Goal: Information Seeking & Learning: Learn about a topic

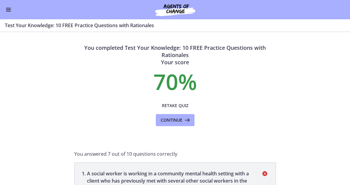
scroll to position [534, 0]
click at [6, 64] on section "You completed Test Your Knowledge: 10 FREE Practice Questions with Rationales Y…" at bounding box center [175, 108] width 350 height 153
click at [7, 11] on span "Enable menu" at bounding box center [8, 11] width 5 height 1
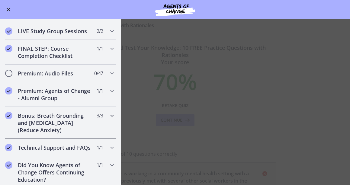
scroll to position [527, 0]
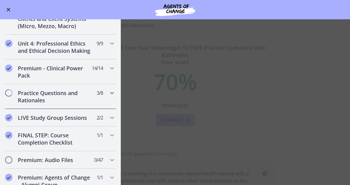
click at [42, 97] on h2 "Practice Questions and Rationales" at bounding box center [55, 96] width 74 height 15
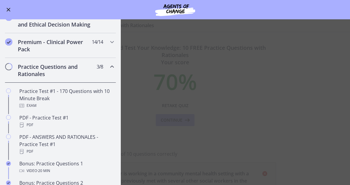
scroll to position [207, 0]
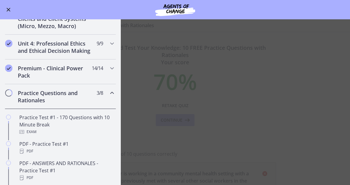
click at [69, 96] on h2 "Practice Questions and Rationales" at bounding box center [55, 96] width 74 height 15
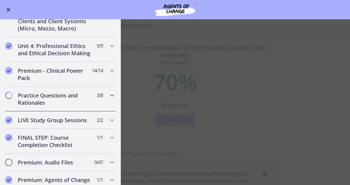
scroll to position [204, 0]
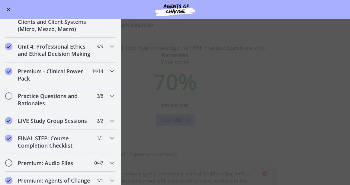
click at [66, 76] on h2 "Premium - Clinical Power Pack" at bounding box center [55, 75] width 74 height 15
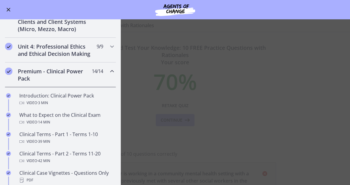
click at [64, 73] on h2 "Premium - Clinical Power Pack" at bounding box center [55, 75] width 74 height 15
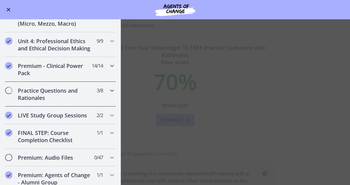
scroll to position [210, 0]
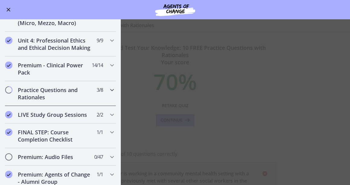
click at [61, 95] on h2 "Practice Questions and Rationales" at bounding box center [55, 93] width 74 height 15
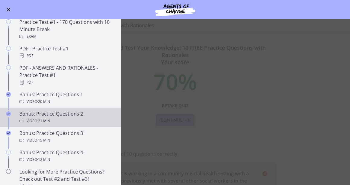
scroll to position [300, 0]
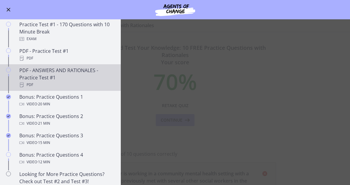
click at [63, 74] on div "PDF - ANSWERS AND RATIONALES - Practice Test #1 PDF" at bounding box center [66, 78] width 94 height 22
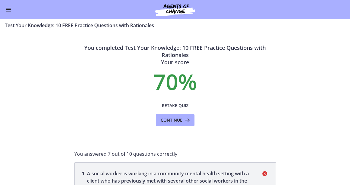
click at [8, 11] on span "Enable menu" at bounding box center [8, 11] width 5 height 1
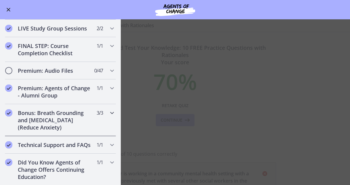
scroll to position [536, 0]
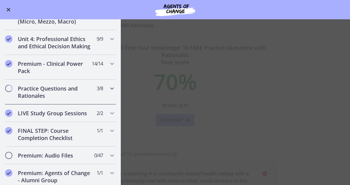
click at [49, 89] on h2 "Practice Questions and Rationales" at bounding box center [55, 92] width 74 height 15
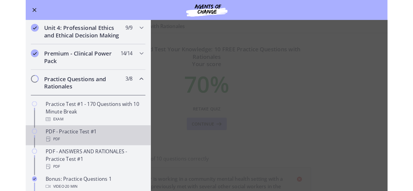
scroll to position [224, 0]
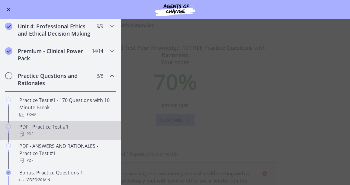
click at [66, 129] on div "PDF - Practice Test #1 PDF" at bounding box center [66, 130] width 94 height 15
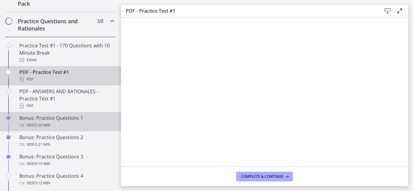
scroll to position [313, 0]
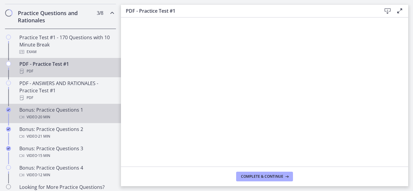
click at [50, 114] on span "· 20 min" at bounding box center [43, 117] width 13 height 7
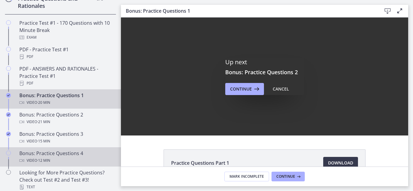
click at [83, 155] on div "Bonus: Practice Questions 4 Video · 12 min" at bounding box center [66, 157] width 94 height 15
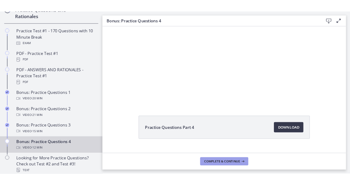
scroll to position [31, 0]
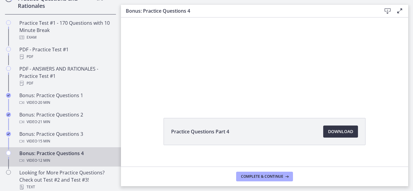
click at [343, 135] on span "Download Opens in a new window" at bounding box center [340, 131] width 25 height 7
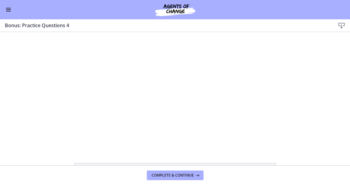
scroll to position [0, 0]
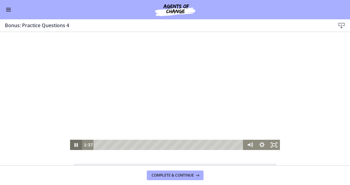
click at [79, 147] on icon "Pause" at bounding box center [76, 145] width 12 height 10
click at [79, 147] on icon "Play Video" at bounding box center [77, 145] width 15 height 12
click at [78, 145] on icon "Pause" at bounding box center [76, 145] width 12 height 10
click at [75, 147] on icon "Play Video" at bounding box center [76, 145] width 3 height 4
click at [75, 147] on icon "Pause" at bounding box center [76, 145] width 3 height 4
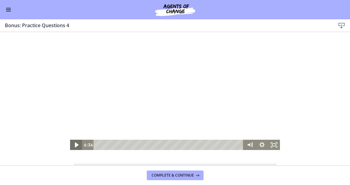
click at [75, 149] on icon "Play Video" at bounding box center [77, 145] width 15 height 12
click at [75, 149] on icon "Pause" at bounding box center [76, 145] width 12 height 10
click at [75, 149] on icon "Play Video" at bounding box center [76, 145] width 12 height 10
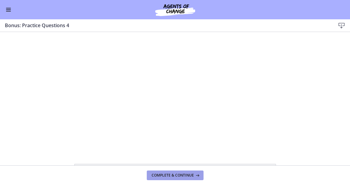
click at [180, 177] on span "Complete & continue" at bounding box center [173, 175] width 42 height 5
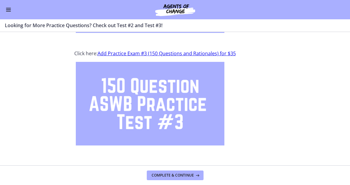
scroll to position [121, 0]
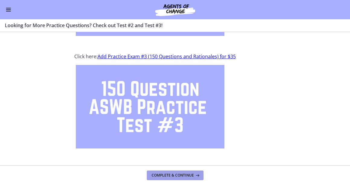
click at [183, 177] on span "Complete & continue" at bounding box center [173, 175] width 42 height 5
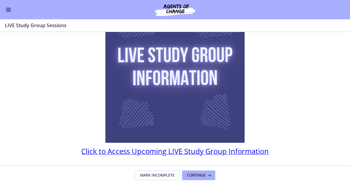
scroll to position [86, 0]
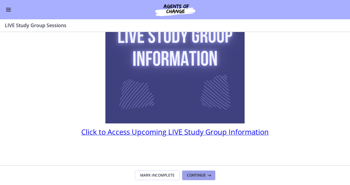
click at [199, 177] on span "Continue" at bounding box center [196, 175] width 19 height 5
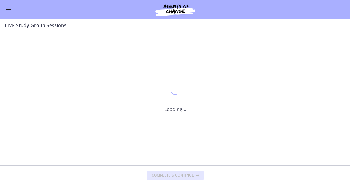
scroll to position [0, 0]
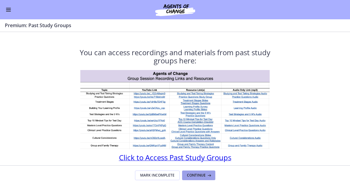
click at [204, 173] on span "Continue" at bounding box center [196, 175] width 19 height 5
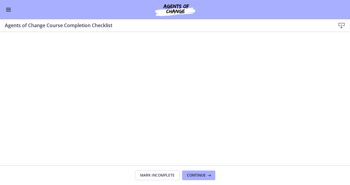
scroll to position [326, 0]
click at [10, 10] on button "Enable menu" at bounding box center [8, 9] width 7 height 7
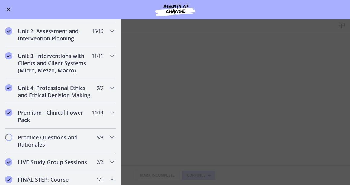
scroll to position [164, 0]
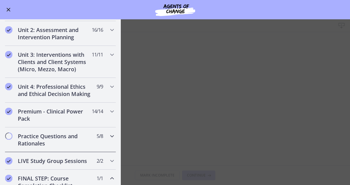
click at [43, 142] on h2 "Practice Questions and Rationales" at bounding box center [55, 140] width 74 height 15
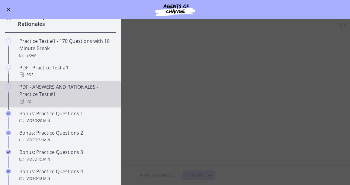
scroll to position [286, 0]
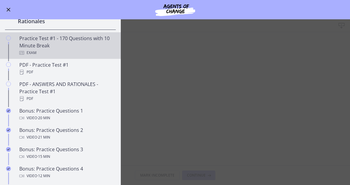
click at [48, 42] on div "Practice Test #1 - 170 Questions with 10 Minute Break Exam" at bounding box center [66, 46] width 94 height 22
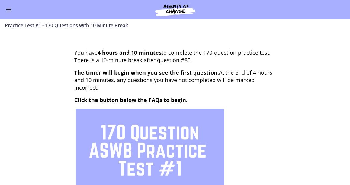
click at [10, 8] on span "Enable menu" at bounding box center [8, 8] width 5 height 1
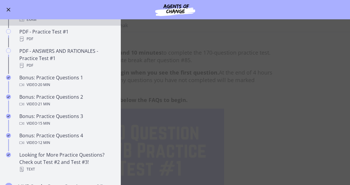
scroll to position [478, 0]
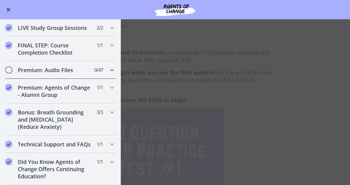
click at [50, 75] on div "Premium: Audio Files 0 / 47 Completed" at bounding box center [60, 70] width 111 height 18
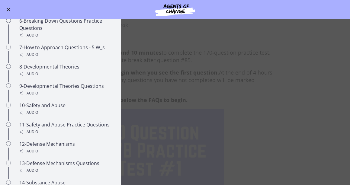
scroll to position [297, 0]
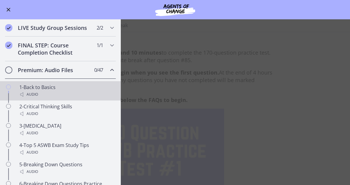
click at [50, 88] on div "1-Back to Basics Audio" at bounding box center [66, 91] width 94 height 15
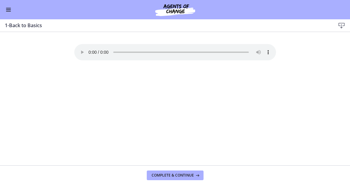
click at [10, 7] on button "Enable menu" at bounding box center [8, 9] width 7 height 7
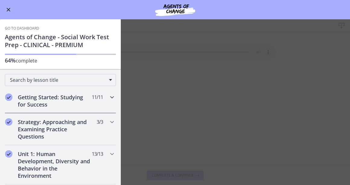
click at [111, 101] on icon "Chapters" at bounding box center [112, 97] width 7 height 7
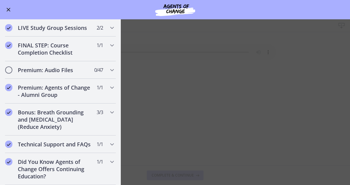
scroll to position [536, 0]
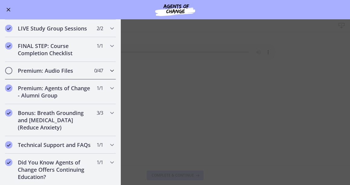
click at [66, 76] on div "Premium: Audio Files 0 / 47 Completed" at bounding box center [60, 71] width 111 height 18
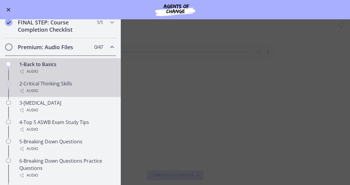
scroll to position [0, 0]
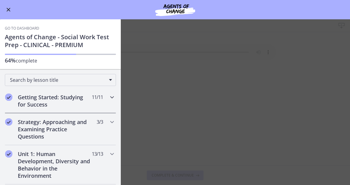
click at [76, 101] on h2 "Getting Started: Studying for Success" at bounding box center [55, 101] width 74 height 15
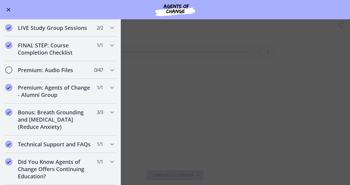
scroll to position [534, 0]
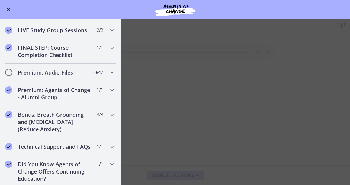
click at [52, 72] on h2 "Premium: Audio Files" at bounding box center [55, 72] width 74 height 7
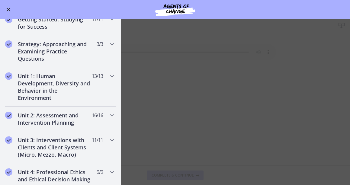
scroll to position [78, 0]
click at [37, 83] on h2 "Unit 1: Human Development, Diversity and Behavior in the Environment" at bounding box center [55, 86] width 74 height 29
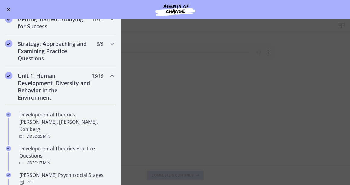
click at [37, 83] on h2 "Unit 1: Human Development, Diversity and Behavior in the Environment" at bounding box center [55, 86] width 74 height 29
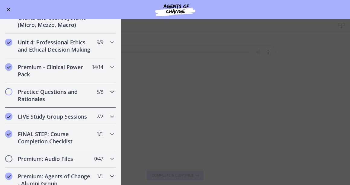
click at [35, 91] on h2 "Practice Questions and Rationales" at bounding box center [55, 95] width 74 height 15
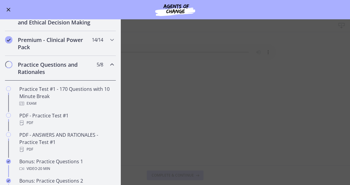
scroll to position [235, 0]
click at [50, 68] on h2 "Practice Questions and Rationales" at bounding box center [55, 68] width 74 height 15
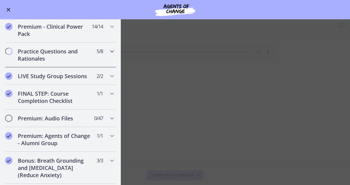
scroll to position [248, 0]
click at [47, 119] on h2 "Premium: Audio Files" at bounding box center [55, 118] width 74 height 7
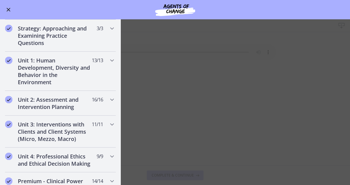
scroll to position [0, 0]
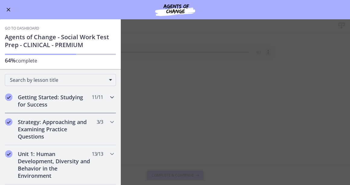
click at [61, 98] on h2 "Getting Started: Studying for Success" at bounding box center [55, 101] width 74 height 15
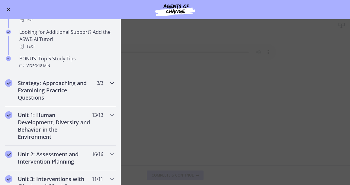
click at [61, 98] on h2 "Strategy: Approaching and Examining Practice Questions" at bounding box center [55, 91] width 74 height 22
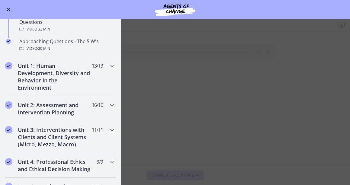
scroll to position [159, 0]
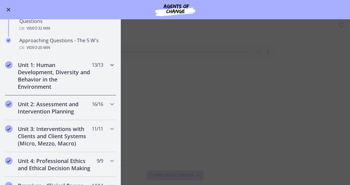
click at [53, 69] on h2 "Unit 1: Human Development, Diversity and Behavior in the Environment" at bounding box center [55, 75] width 74 height 29
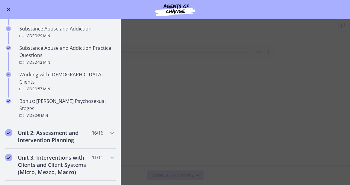
scroll to position [582, 0]
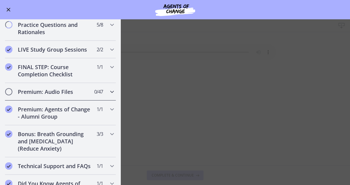
click at [50, 83] on div "Premium: Audio Files 0 / 47 Completed" at bounding box center [60, 92] width 111 height 18
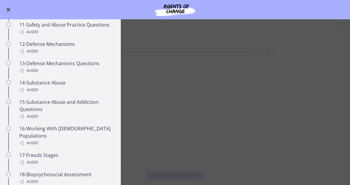
scroll to position [561, 0]
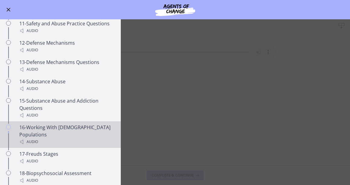
click at [68, 138] on div "Audio" at bounding box center [66, 141] width 94 height 7
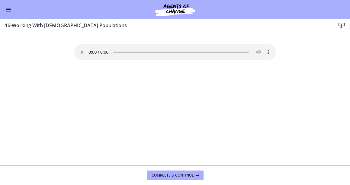
click at [9, 12] on button "Enable menu" at bounding box center [8, 9] width 7 height 7
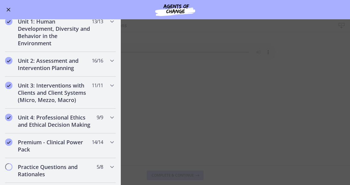
scroll to position [2, 0]
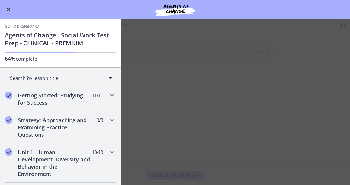
click at [78, 95] on h2 "Getting Started: Studying for Success" at bounding box center [55, 99] width 74 height 15
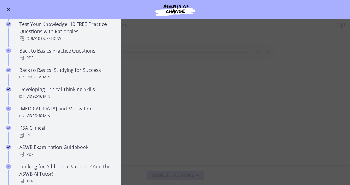
scroll to position [0, 0]
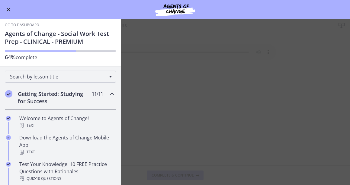
click at [72, 96] on h2 "Getting Started: Studying for Success" at bounding box center [55, 97] width 74 height 15
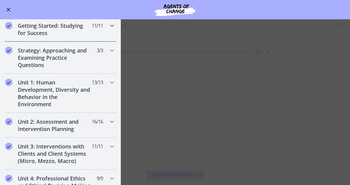
scroll to position [72, 0]
click at [45, 108] on div "Unit 1: Human Development, Diversity and Behavior in the Environment 13 / 13 Co…" at bounding box center [60, 92] width 111 height 39
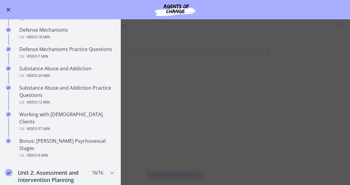
scroll to position [331, 0]
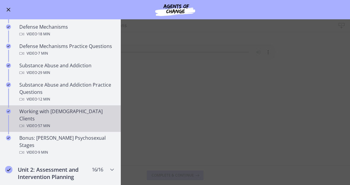
click at [81, 122] on div "Video · 57 min" at bounding box center [66, 125] width 94 height 7
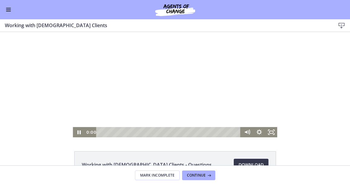
drag, startPoint x: 101, startPoint y: 132, endPoint x: 91, endPoint y: 132, distance: 10.0
click at [91, 132] on div "0:00" at bounding box center [163, 132] width 156 height 10
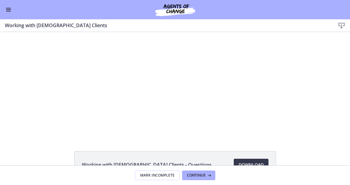
click at [6, 8] on span "Enable menu" at bounding box center [8, 8] width 5 height 1
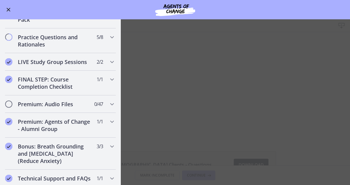
scroll to position [567, 0]
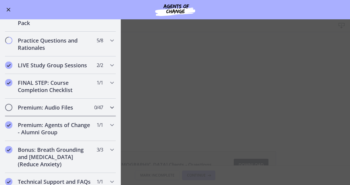
click at [44, 104] on h2 "Premium: Audio Files" at bounding box center [55, 107] width 74 height 7
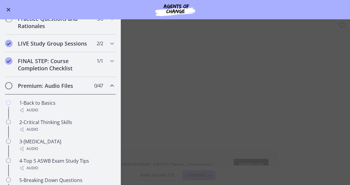
scroll to position [281, 0]
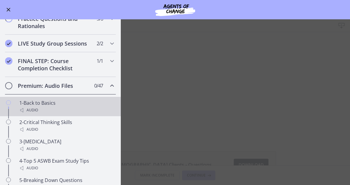
click at [50, 108] on div "Audio" at bounding box center [66, 110] width 94 height 7
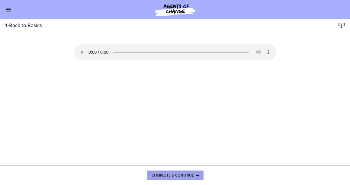
click at [197, 177] on icon at bounding box center [197, 175] width 6 height 5
click at [164, 175] on span "Complete & continue" at bounding box center [173, 175] width 42 height 5
click at [183, 180] on button "Complete & continue" at bounding box center [175, 176] width 57 height 10
click at [220, 163] on div "Your browser doesn't support the audio element. Download it here" at bounding box center [176, 105] width 212 height 122
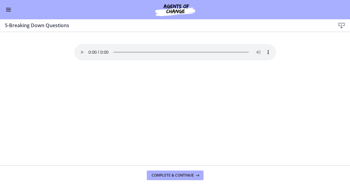
click at [257, 99] on div "Your browser doesn't support the audio element. Download it here" at bounding box center [176, 105] width 212 height 122
click at [100, 37] on section "Your browser doesn't support the audio element. Download it here" at bounding box center [175, 99] width 350 height 134
click at [266, 70] on div "Your browser doesn't support the audio element. Download it here" at bounding box center [176, 105] width 212 height 122
click at [10, 11] on button "Enable menu" at bounding box center [8, 9] width 7 height 7
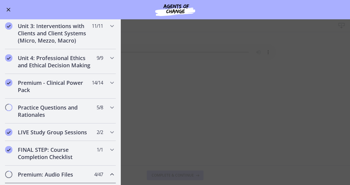
scroll to position [195, 0]
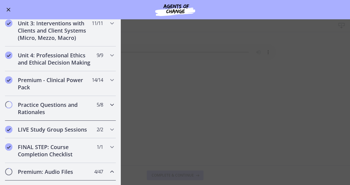
click at [49, 100] on div "Practice Questions and Rationales 5 / 8 Completed" at bounding box center [60, 108] width 111 height 25
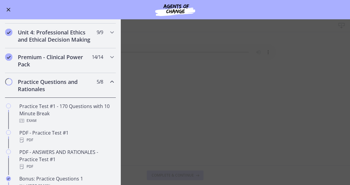
scroll to position [219, 0]
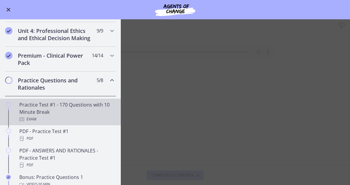
click at [98, 115] on div "Practice Test #1 - 170 Questions with 10 Minute Break Exam" at bounding box center [66, 112] width 94 height 22
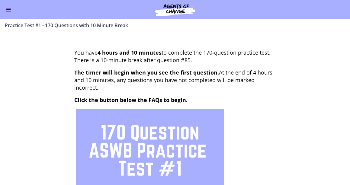
scroll to position [1, 0]
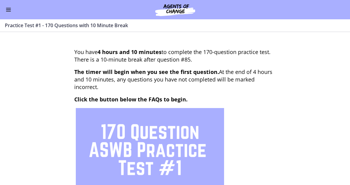
click at [9, 11] on span "Enable menu" at bounding box center [8, 11] width 5 height 1
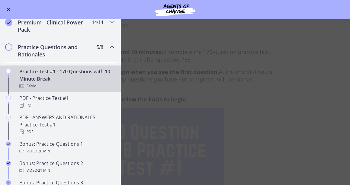
scroll to position [244, 0]
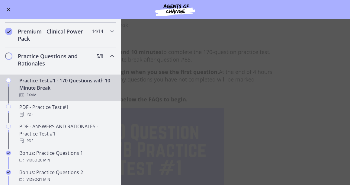
click at [321, 119] on main "Practice Test #1 - 170 Questions with 10 Minute Break Enable fullscreen You hav…" at bounding box center [175, 102] width 350 height 166
click at [256, 92] on main "Practice Test #1 - 170 Questions with 10 Minute Break Enable fullscreen You hav…" at bounding box center [175, 102] width 350 height 166
click at [180, 80] on main "Practice Test #1 - 170 Questions with 10 Minute Break Enable fullscreen You hav…" at bounding box center [175, 102] width 350 height 166
click at [162, 73] on main "Practice Test #1 - 170 Questions with 10 Minute Break Enable fullscreen You hav…" at bounding box center [175, 102] width 350 height 166
click at [43, 84] on div "Practice Test #1 - 170 Questions with 10 Minute Break Exam" at bounding box center [66, 88] width 94 height 22
